Goal: Task Accomplishment & Management: Use online tool/utility

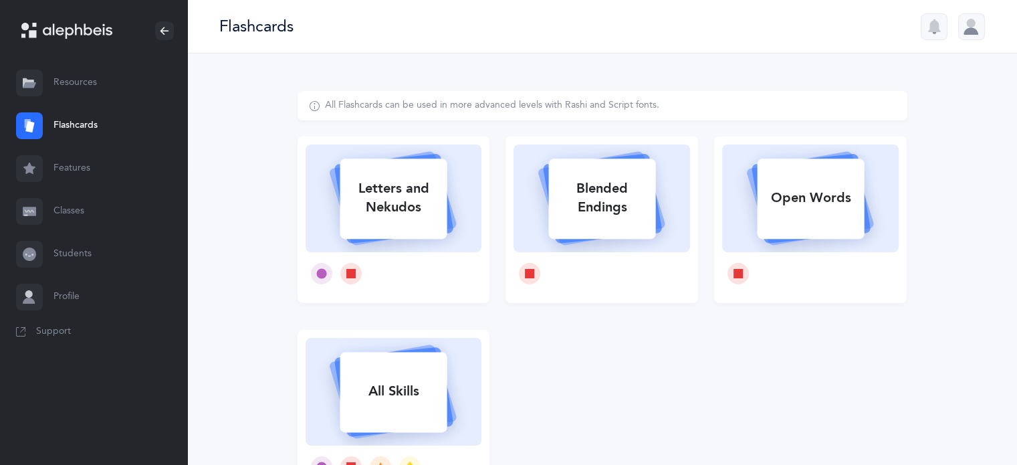
click at [78, 168] on link "Features" at bounding box center [93, 168] width 187 height 43
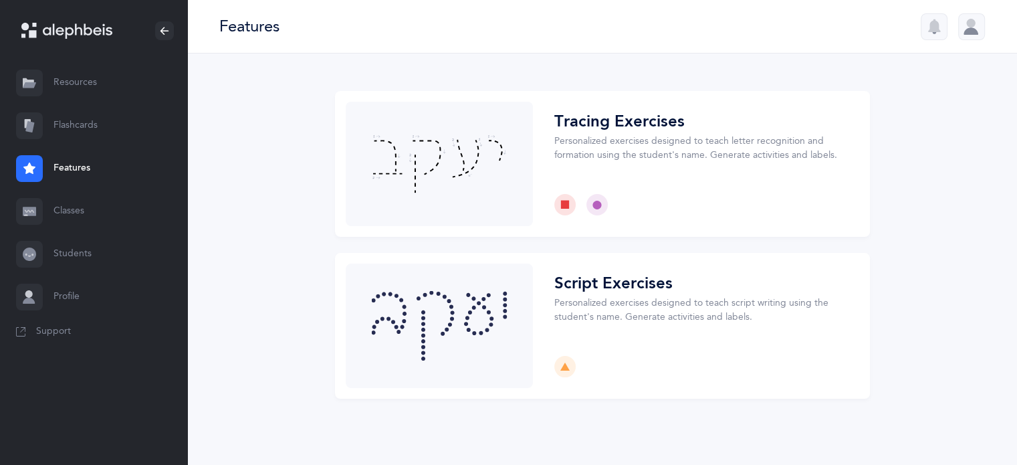
click at [74, 129] on link "Flashcards" at bounding box center [93, 125] width 187 height 43
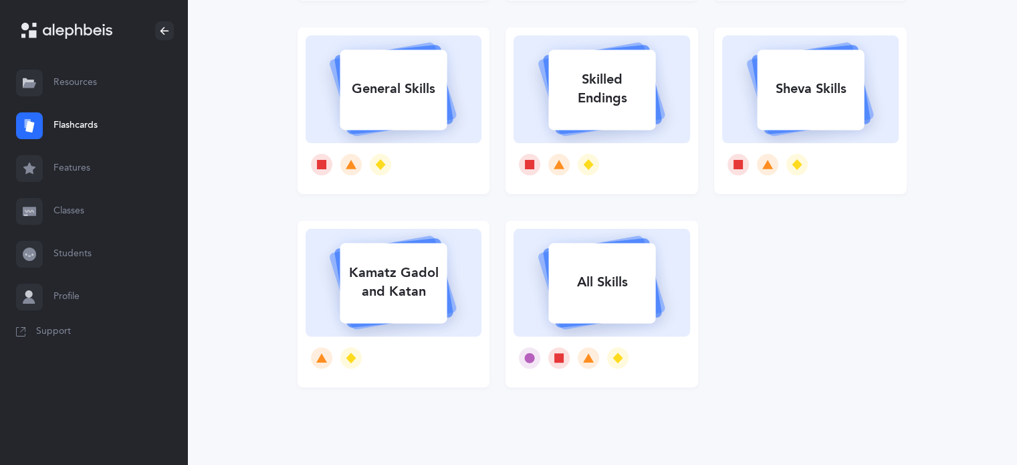
scroll to position [304, 0]
click at [586, 284] on div "All Skills" at bounding box center [601, 280] width 107 height 35
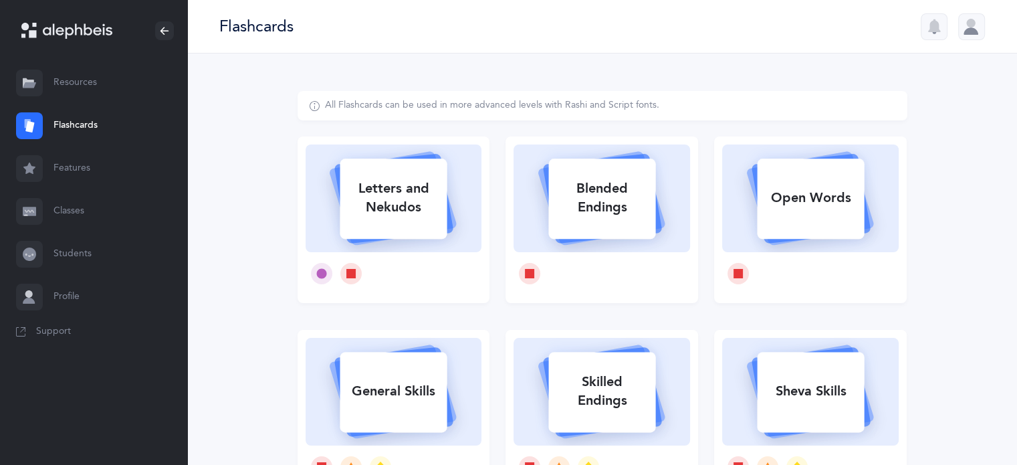
select select "single"
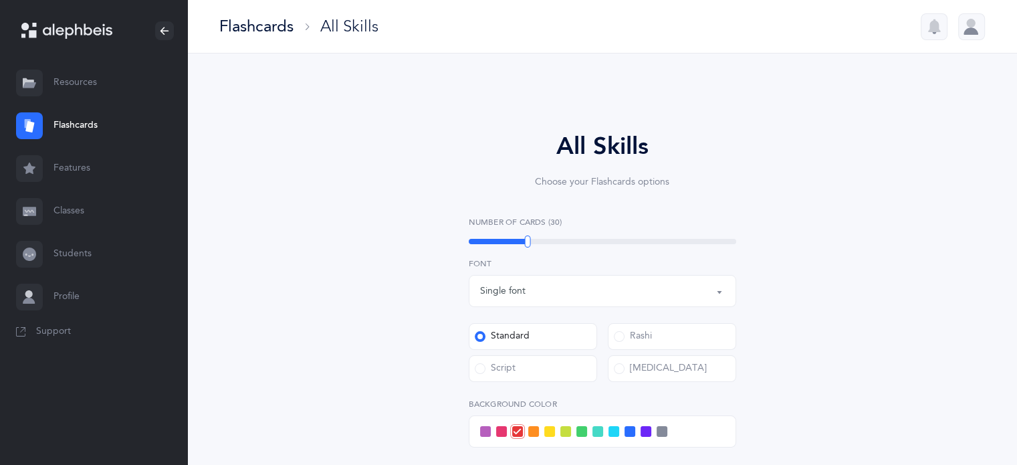
select select
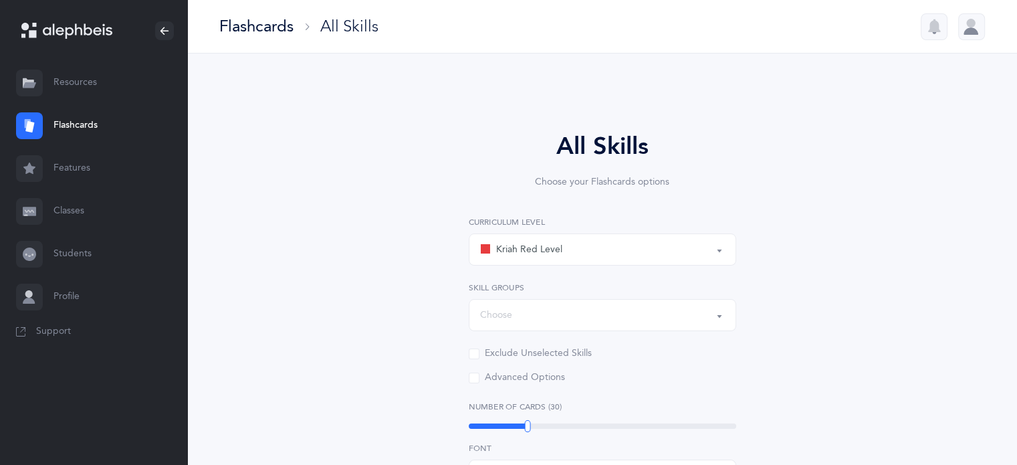
click at [718, 250] on button "Kriah Red Level" at bounding box center [603, 249] width 268 height 32
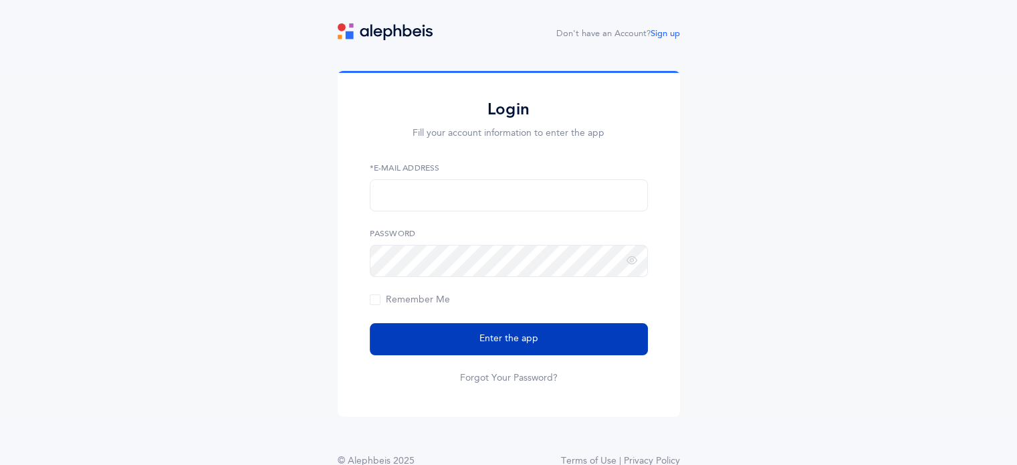
click at [492, 326] on button "Enter the app" at bounding box center [509, 339] width 278 height 32
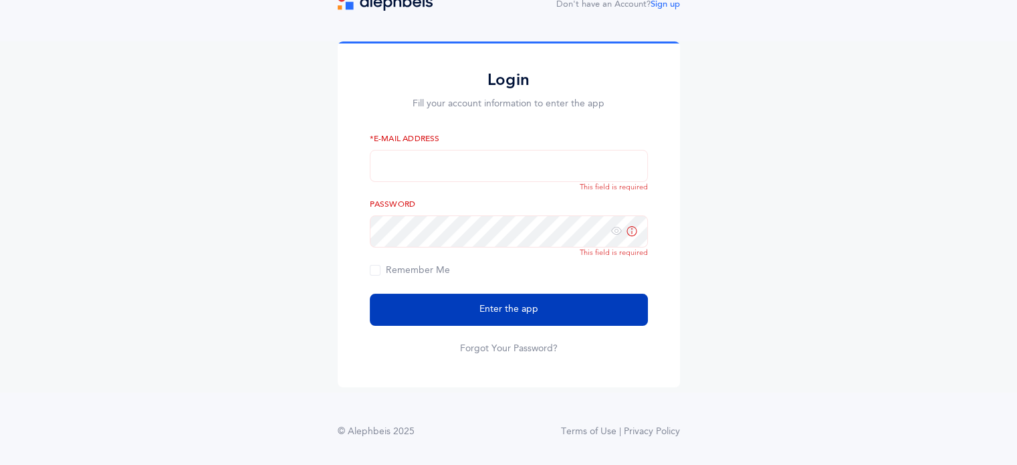
click at [496, 314] on span "Enter the app" at bounding box center [509, 309] width 59 height 14
